Goal: Information Seeking & Learning: Learn about a topic

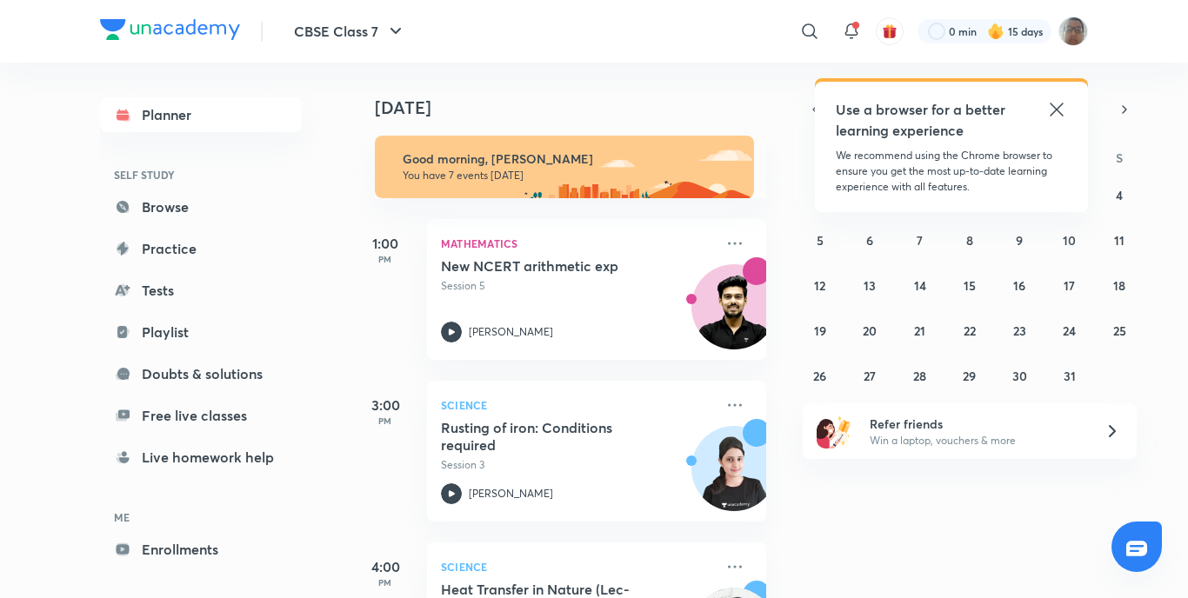
click at [61, 171] on div "CBSE Class 7 ​ Use a browser for a better learning experience We recommend usin…" at bounding box center [594, 299] width 1188 height 598
click at [167, 341] on link "Playlist" at bounding box center [201, 332] width 202 height 35
drag, startPoint x: 170, startPoint y: 331, endPoint x: 183, endPoint y: 321, distance: 16.0
click at [171, 331] on link "Playlist" at bounding box center [201, 332] width 202 height 35
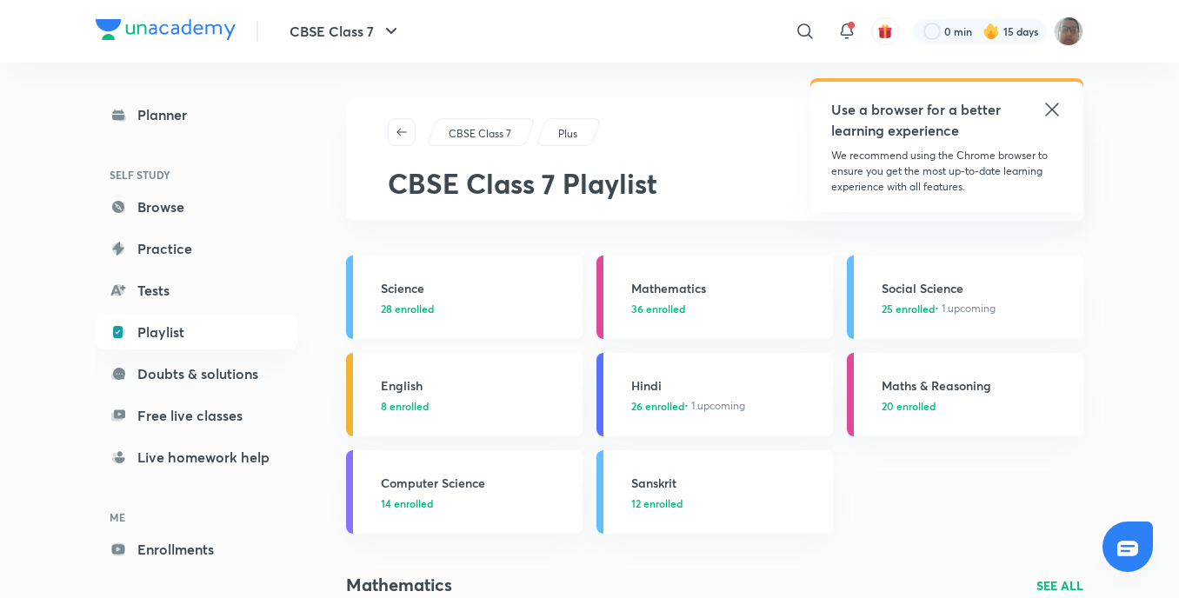
click at [370, 303] on link "Science 28 enrolled" at bounding box center [464, 297] width 236 height 83
click at [362, 306] on link "Science 28 enrolled" at bounding box center [464, 297] width 236 height 83
click at [362, 305] on link "Science 28 enrolled" at bounding box center [464, 297] width 236 height 83
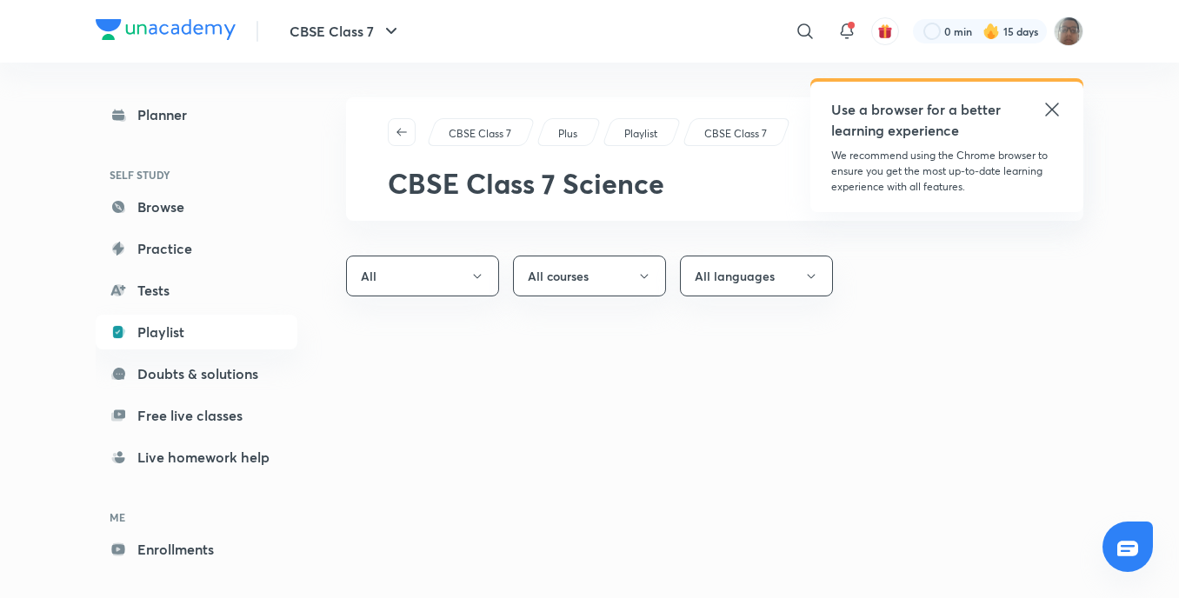
click at [347, 311] on div "CBSE Class 7 Plus Playlist CBSE Class 7 CBSE Class 7 Science All All courses Al…" at bounding box center [714, 340] width 737 height 487
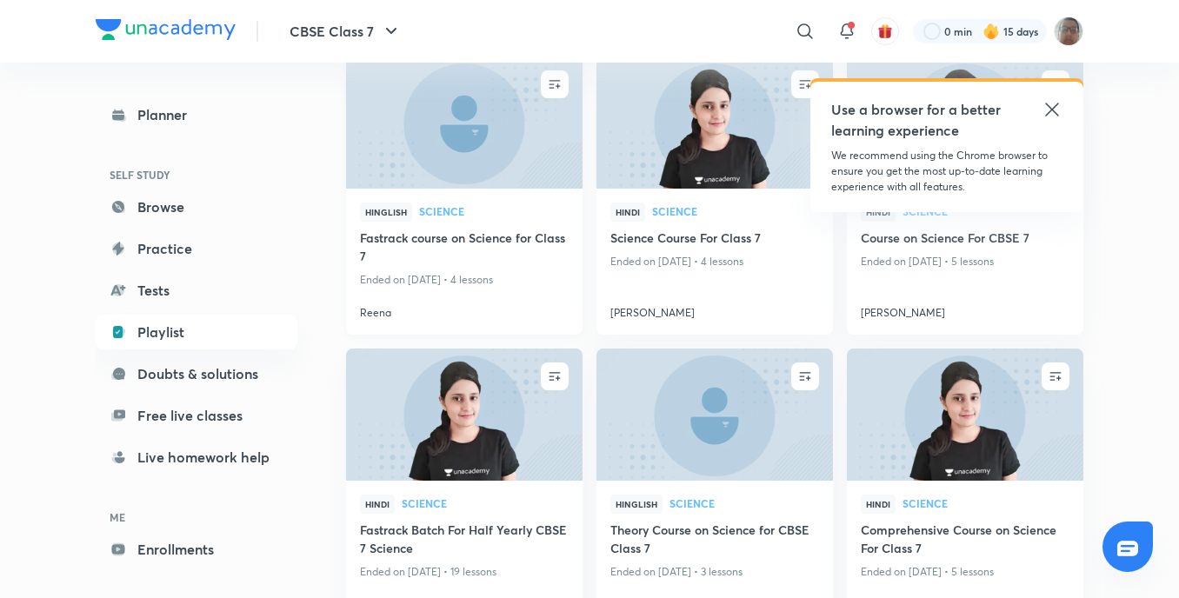
scroll to position [348, 0]
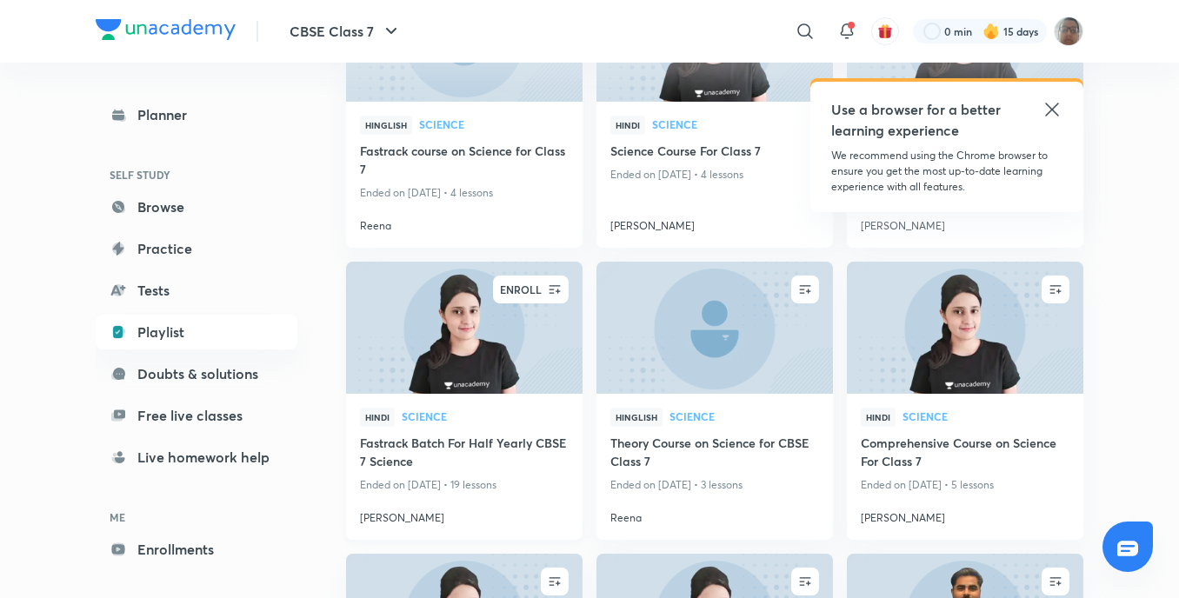
click at [556, 299] on button "button" at bounding box center [555, 290] width 28 height 28
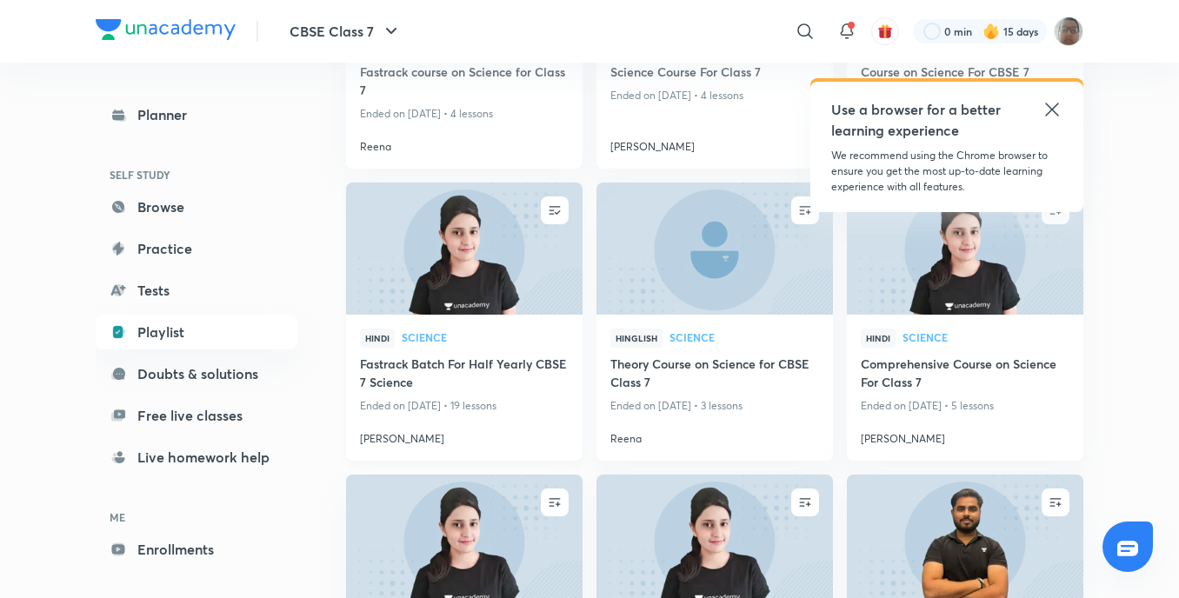
scroll to position [435, 0]
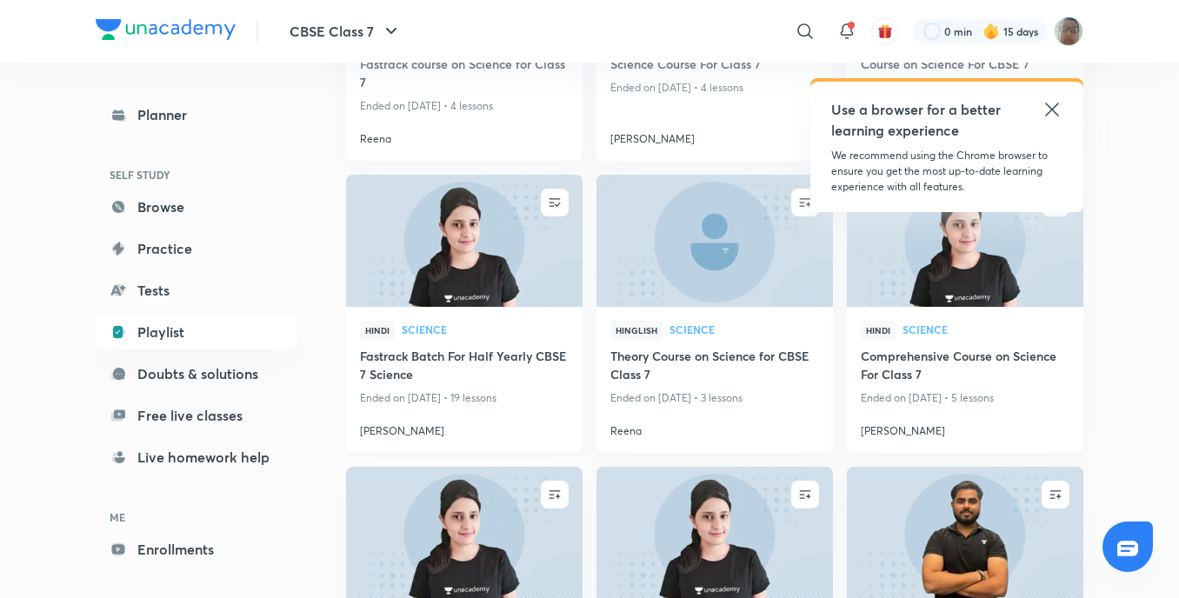
click at [476, 326] on span "Science" at bounding box center [485, 329] width 167 height 10
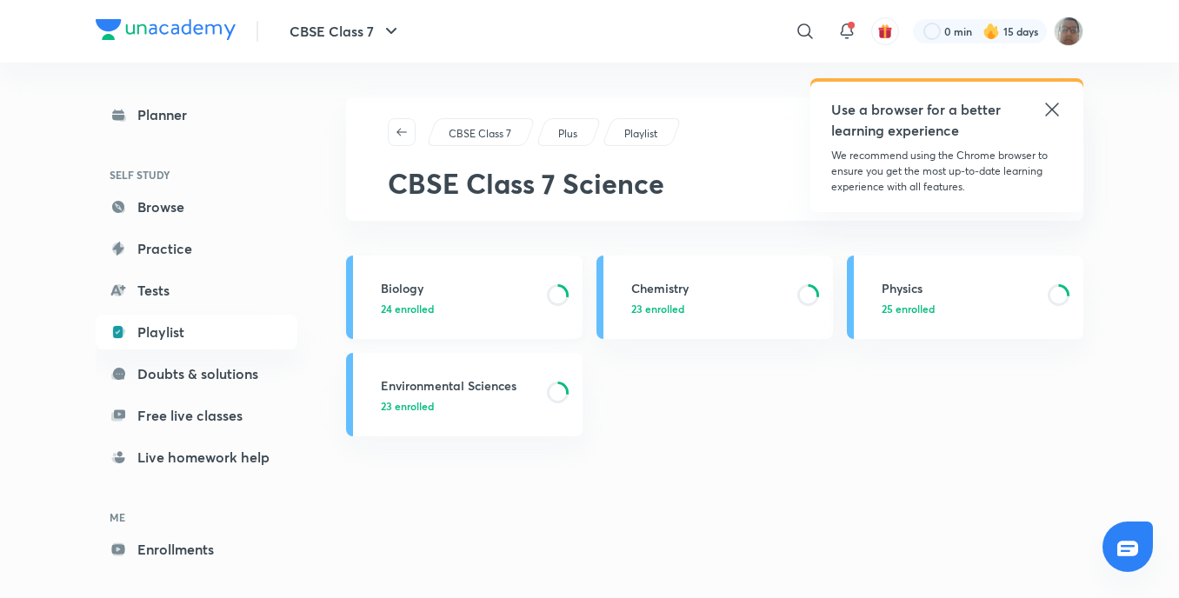
click at [446, 314] on p "24 enrolled" at bounding box center [459, 309] width 156 height 16
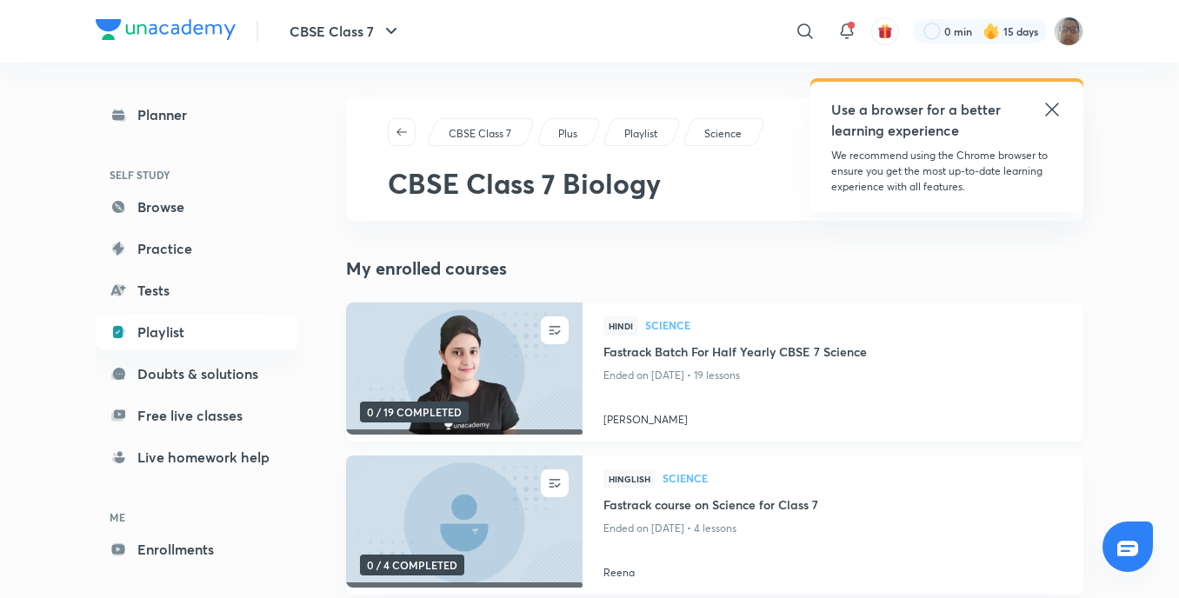
click at [523, 373] on img at bounding box center [463, 369] width 241 height 135
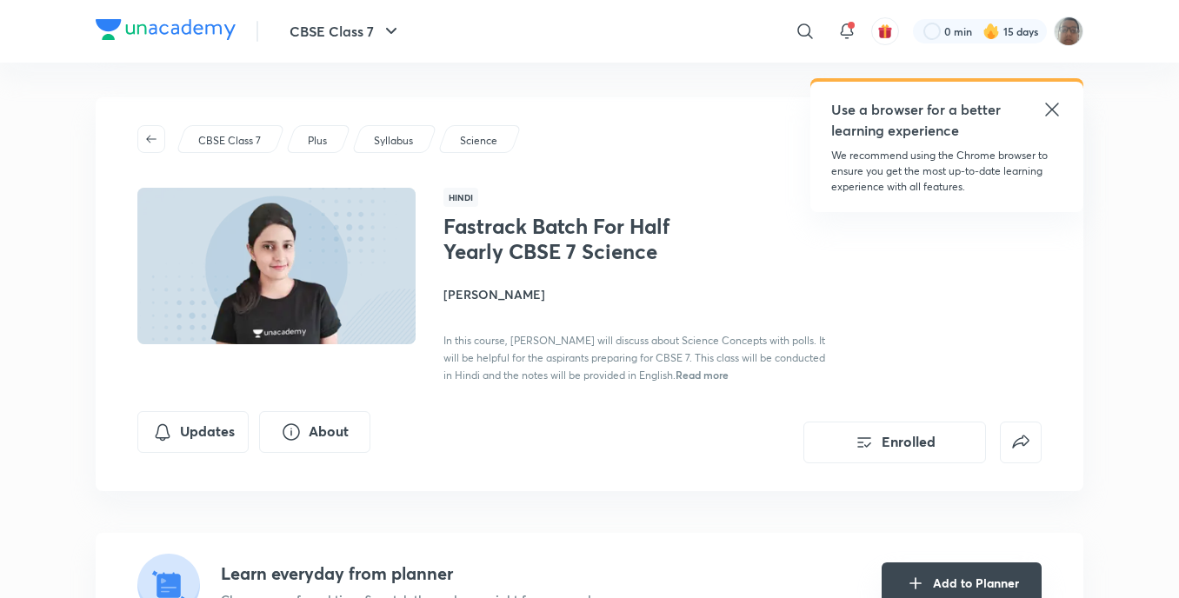
click at [942, 572] on button "Add to Planner" at bounding box center [962, 584] width 160 height 42
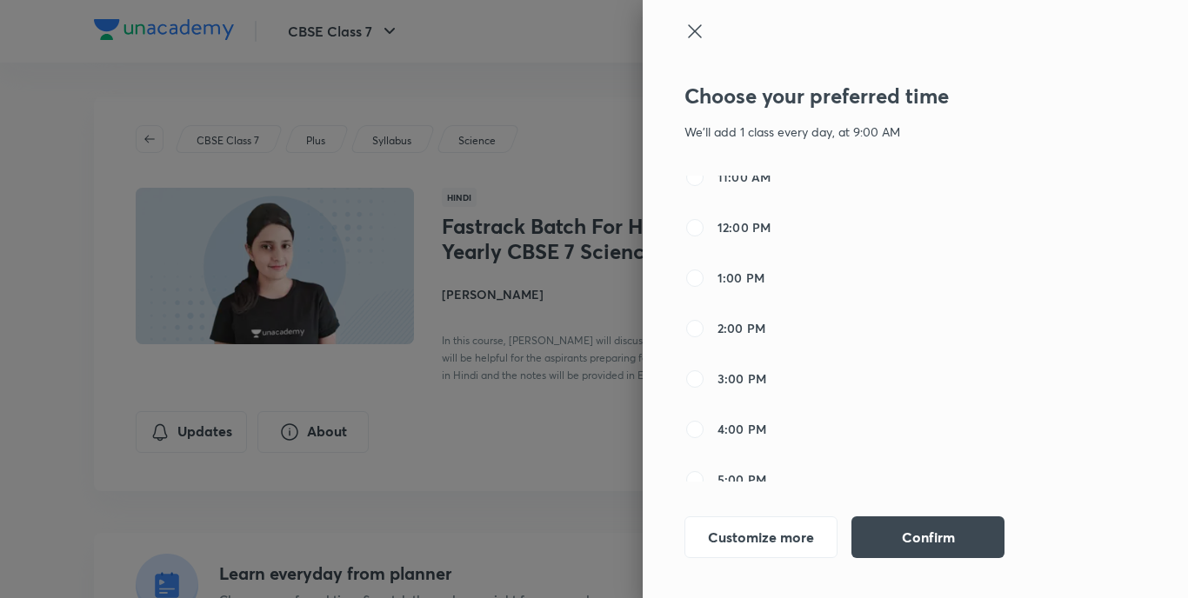
scroll to position [87, 0]
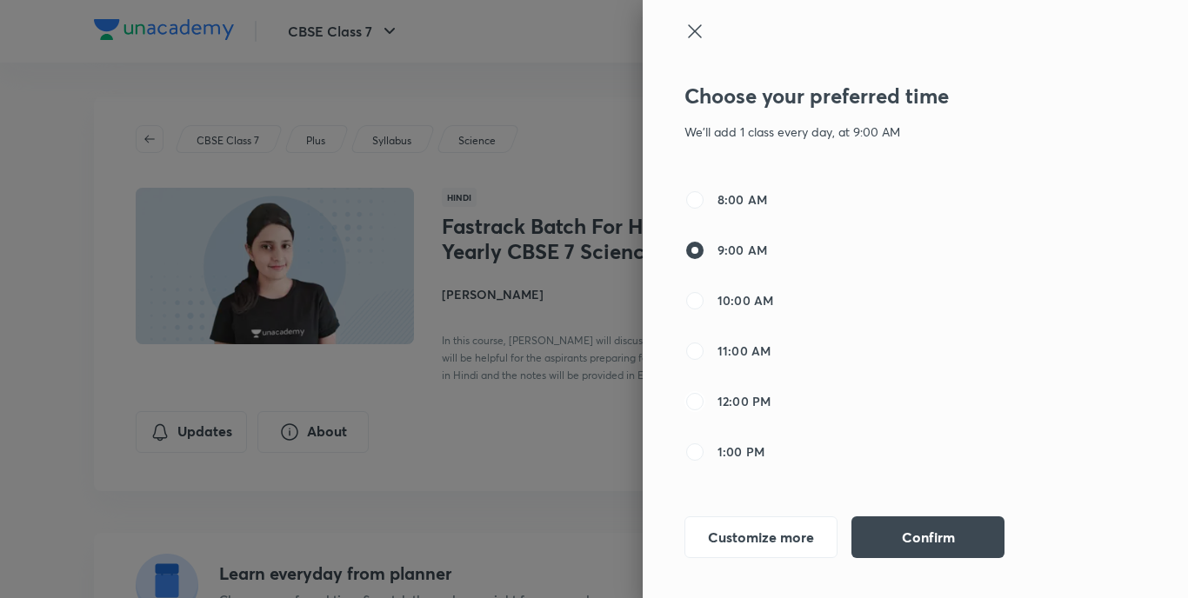
click at [696, 396] on input "12:00 PM" at bounding box center [694, 401] width 21 height 21
radio input "true"
radio input "false"
click at [873, 523] on button "Confirm" at bounding box center [927, 536] width 153 height 42
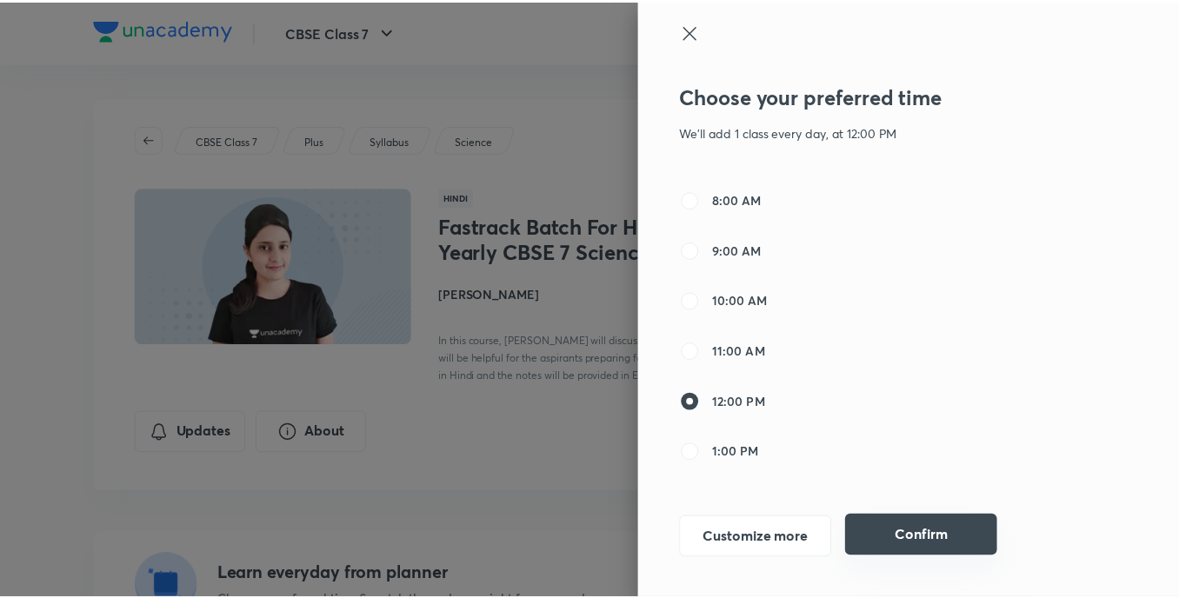
scroll to position [8, 0]
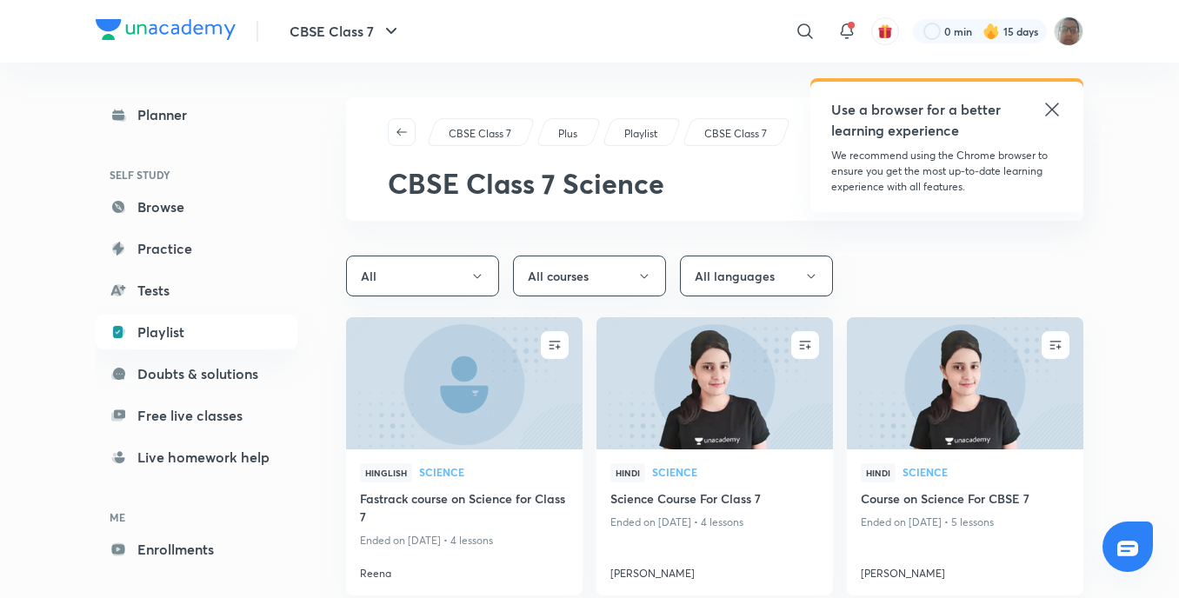
click at [212, 104] on link "Planner" at bounding box center [197, 114] width 202 height 35
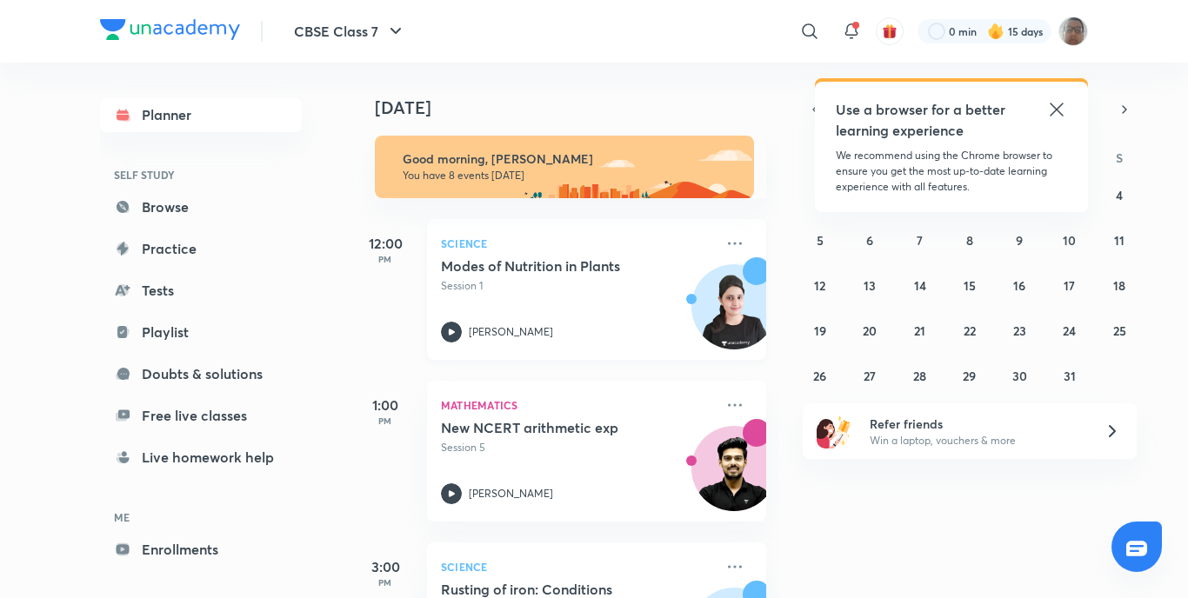
click at [456, 324] on icon at bounding box center [451, 332] width 21 height 21
click at [449, 324] on icon at bounding box center [451, 332] width 21 height 21
click at [502, 265] on h5 "Modes of Nutrition in Plants" at bounding box center [549, 265] width 216 height 17
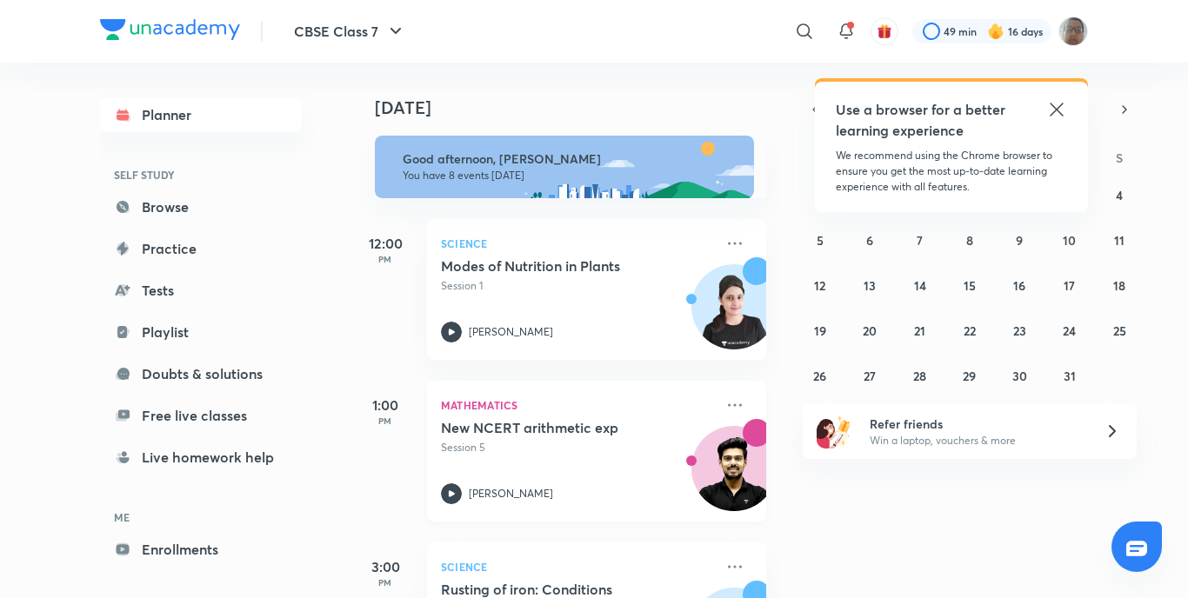
click at [445, 484] on div at bounding box center [451, 493] width 21 height 21
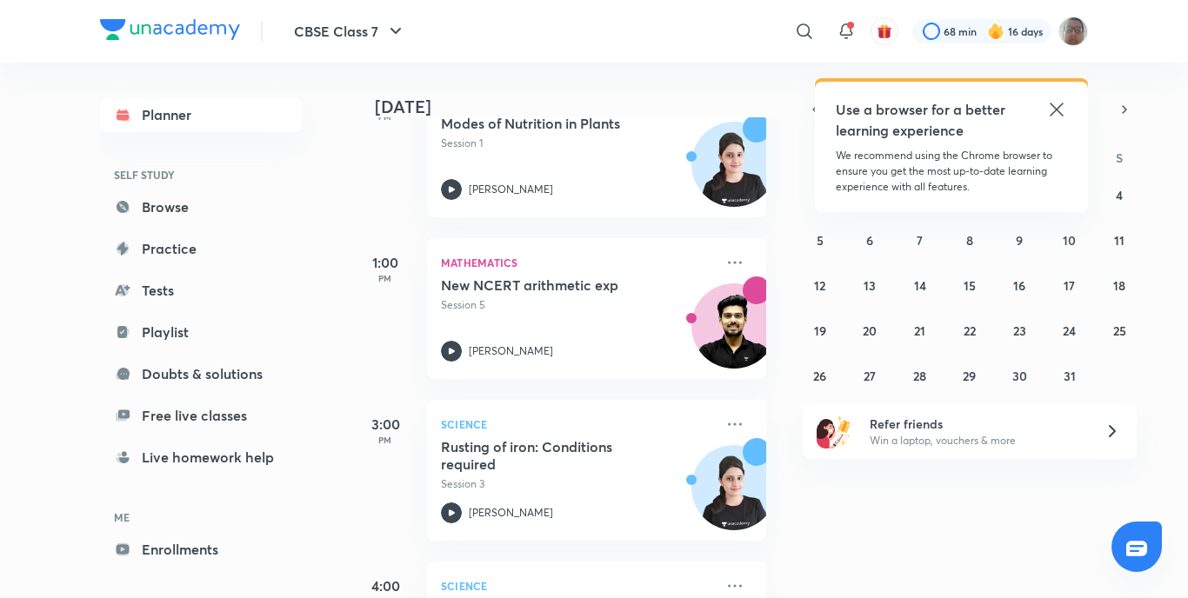
scroll to position [174, 0]
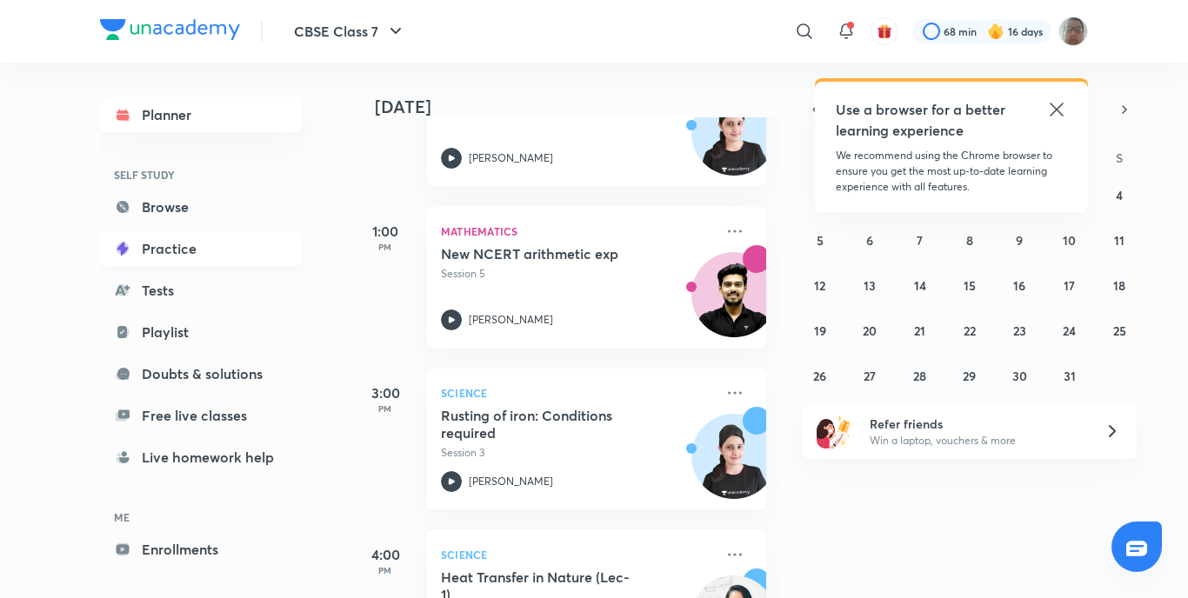
click at [121, 244] on icon at bounding box center [122, 249] width 11 height 14
click at [134, 278] on link "Tests" at bounding box center [201, 290] width 202 height 35
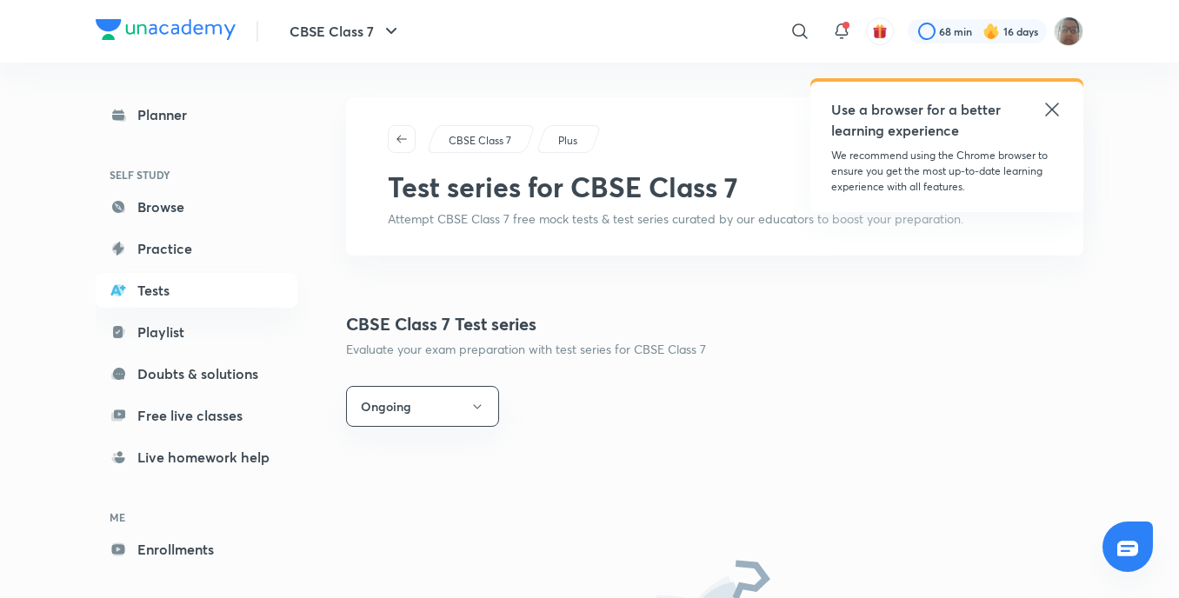
click at [163, 334] on link "Playlist" at bounding box center [197, 332] width 202 height 35
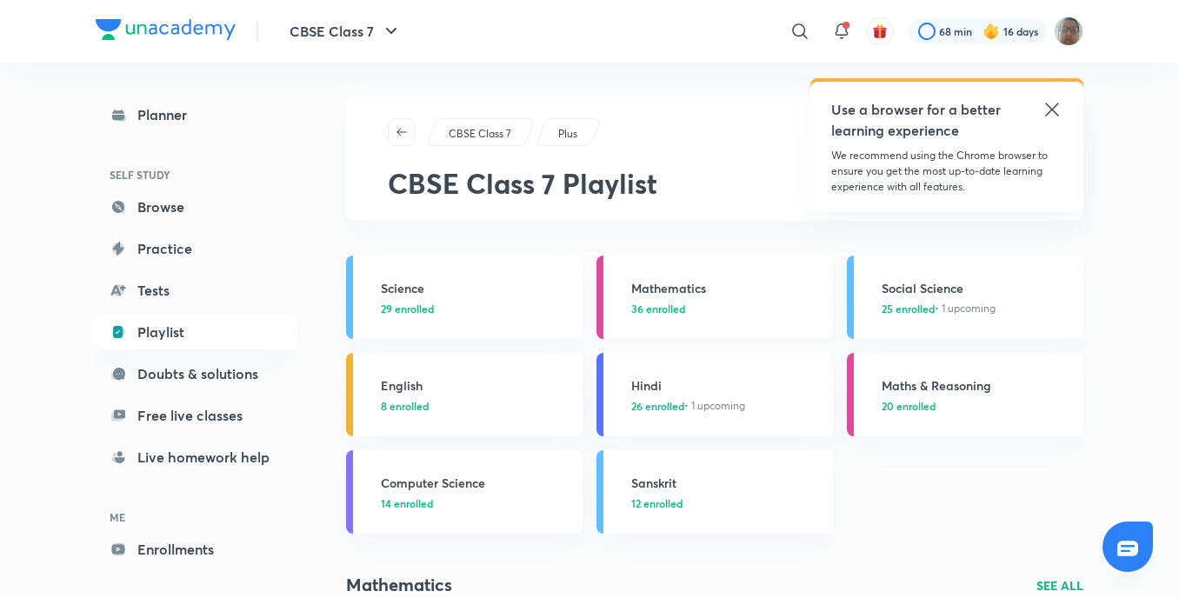
click at [671, 318] on link "Mathematics 36 enrolled" at bounding box center [714, 297] width 236 height 83
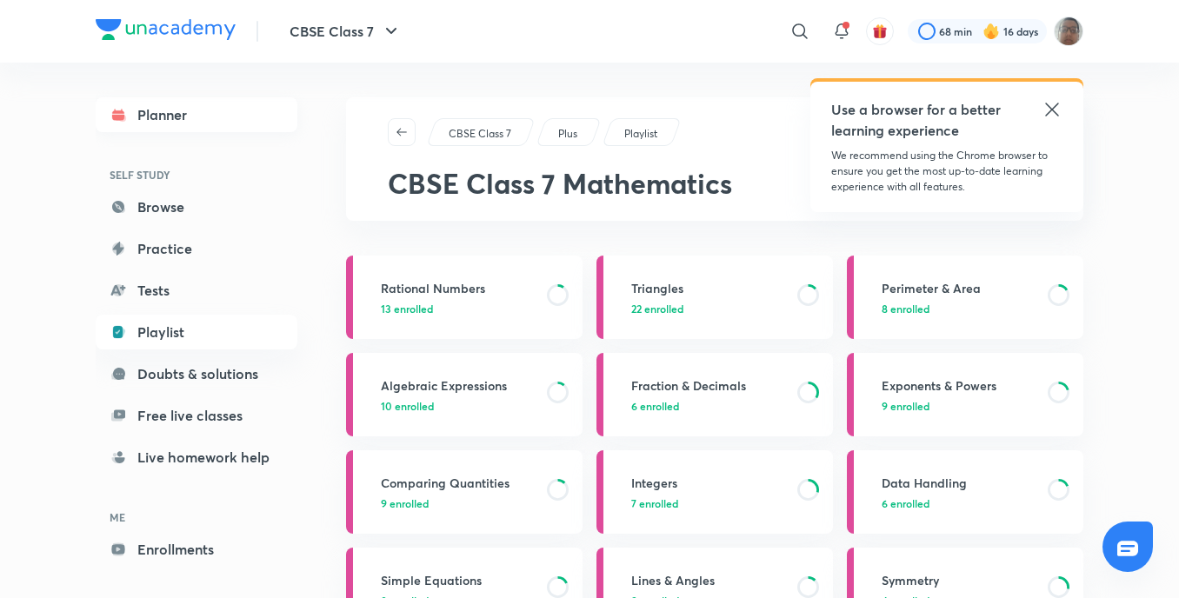
drag, startPoint x: 143, startPoint y: 192, endPoint x: 141, endPoint y: 110, distance: 82.6
click at [140, 106] on link "Planner" at bounding box center [197, 114] width 202 height 35
